Goal: Register for event/course

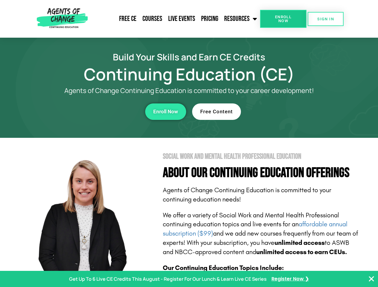
click at [189, 144] on section "Social Work and Mental Health Professional Education About Our Continuing Educa…" at bounding box center [189, 263] width 378 height 251
click at [283, 19] on span "Enroll Now" at bounding box center [282, 19] width 27 height 8
click at [325, 19] on span "SIGN IN" at bounding box center [325, 19] width 17 height 4
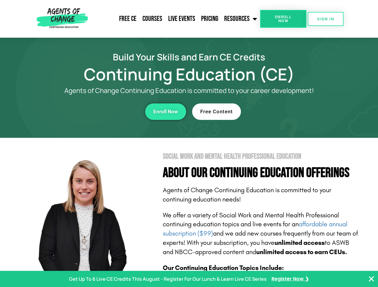
click at [104, 112] on div "Enroll Now" at bounding box center [104, 111] width 164 height 16
click at [165, 112] on span "Enroll Now" at bounding box center [165, 111] width 25 height 5
click at [274, 112] on div "Free Content" at bounding box center [274, 111] width 164 height 16
